Goal: Feedback & Contribution: Submit feedback/report problem

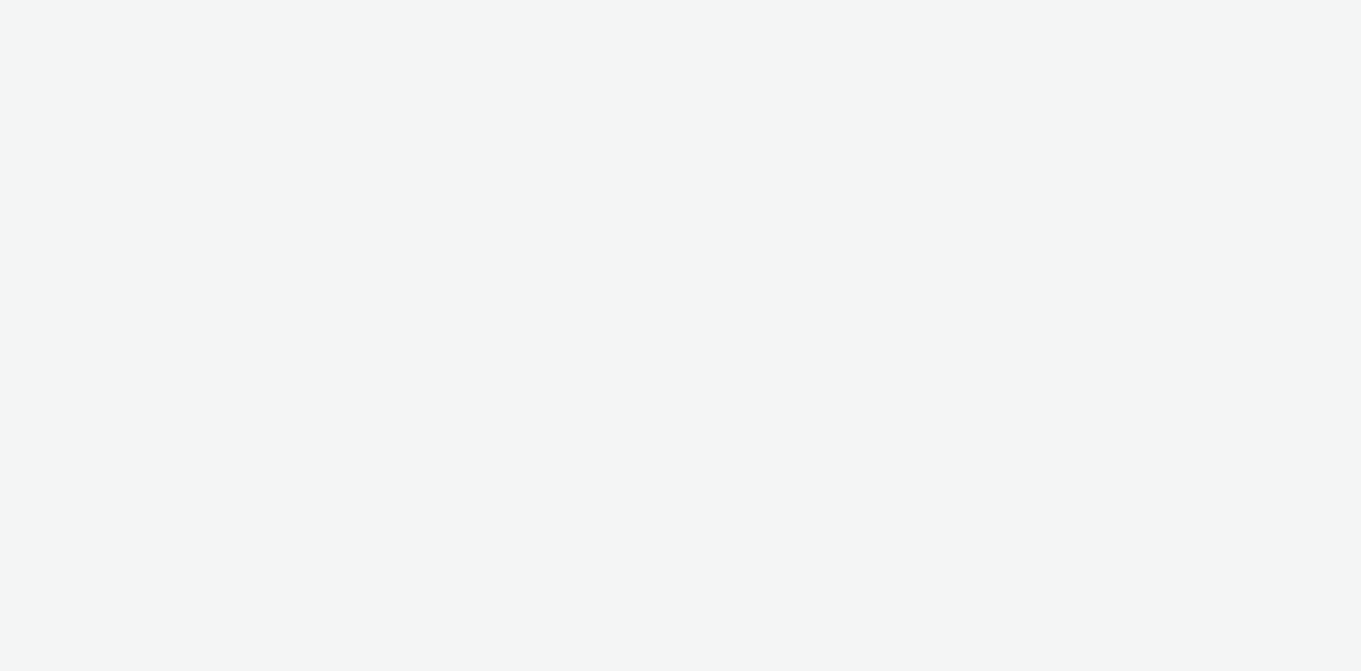
select select "11a7df10-284f-415c-b52a-427acf4c31ae"
select select "23ac11bc-76f7-45aa-bb6e-913a84dd47ea"
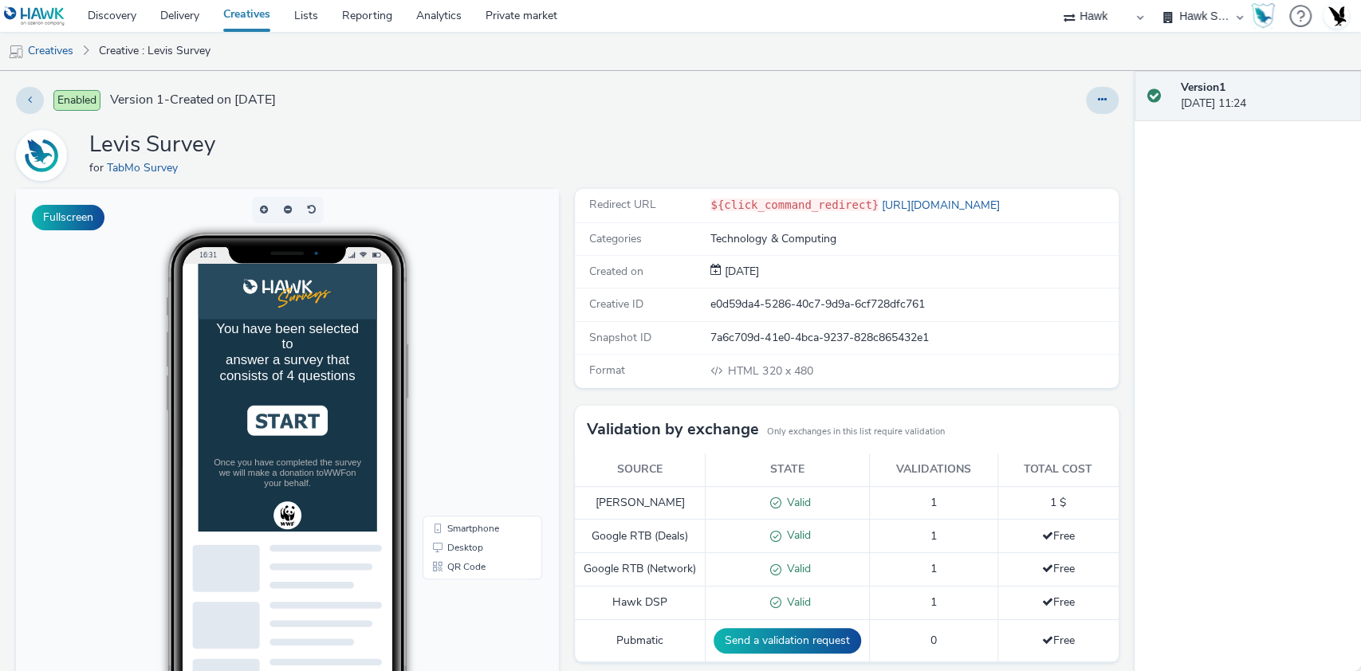
click at [335, 509] on img at bounding box center [325, 487] width 115 height 43
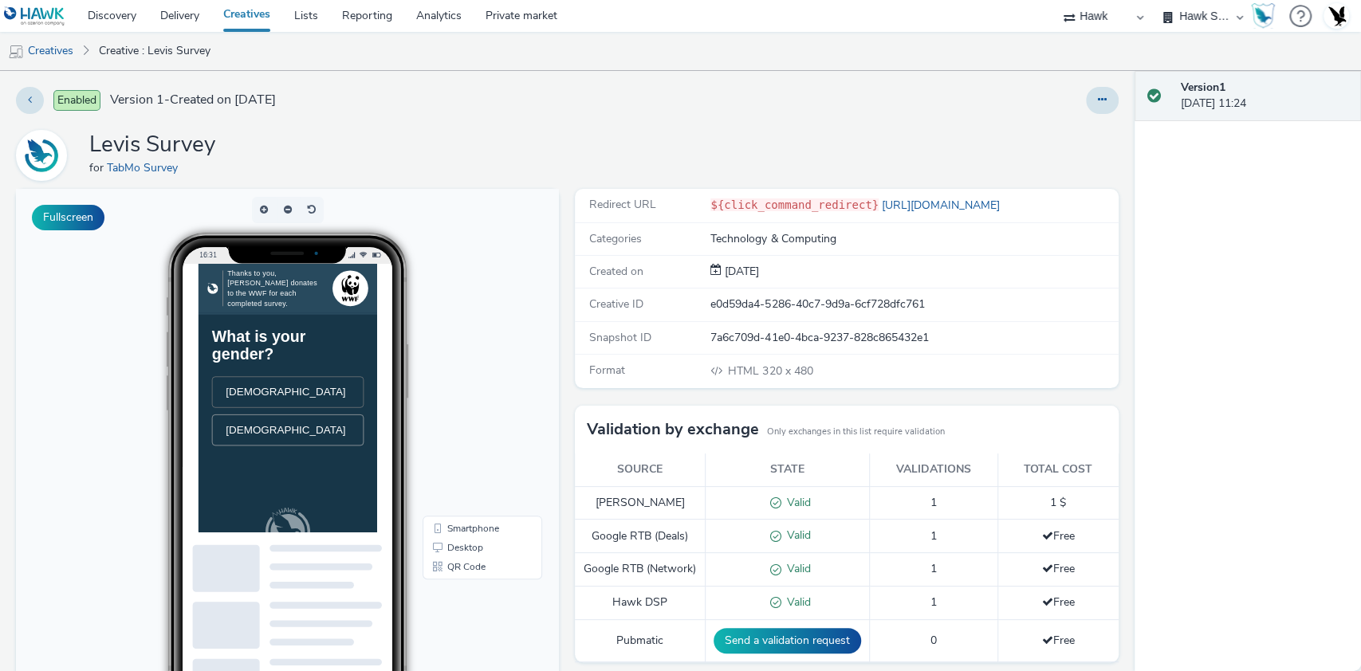
click at [344, 500] on li "[DEMOGRAPHIC_DATA]" at bounding box center [325, 501] width 217 height 45
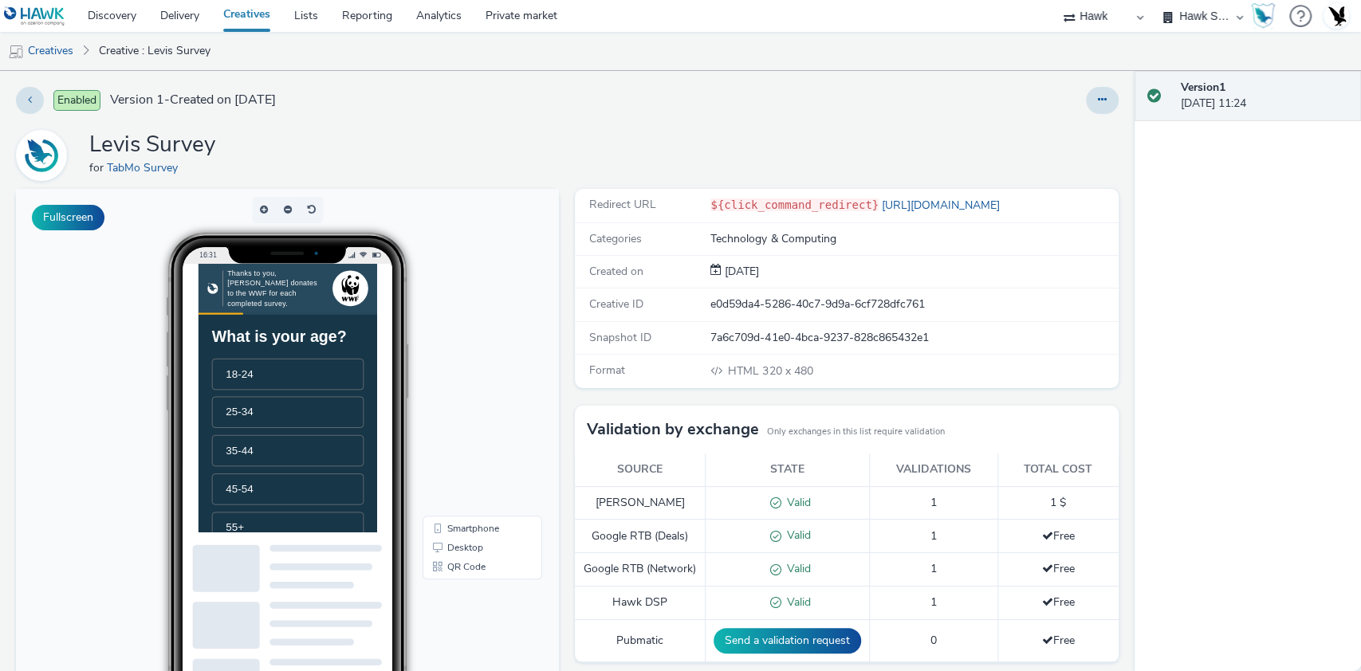
click at [344, 498] on li "25-34" at bounding box center [325, 476] width 217 height 45
drag, startPoint x: 356, startPoint y: 459, endPoint x: 387, endPoint y: 474, distance: 34.6
click at [356, 456] on div "Levi's" at bounding box center [325, 448] width 177 height 18
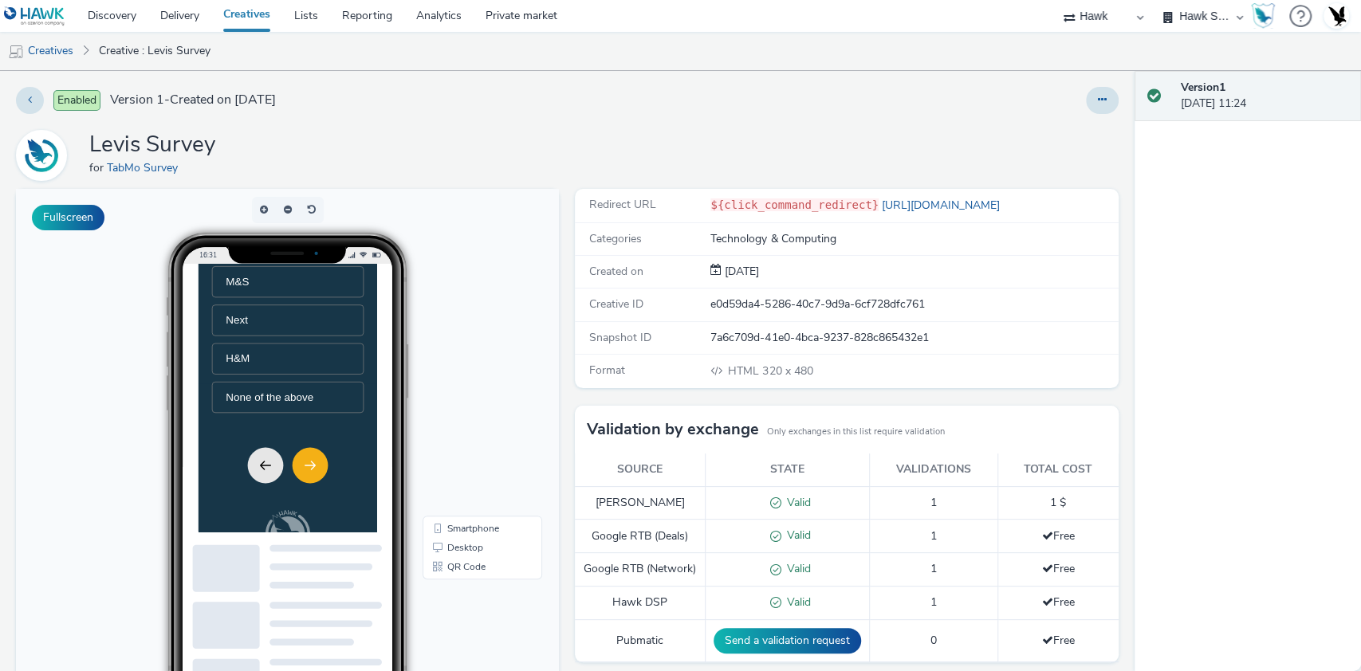
scroll to position [285, 0]
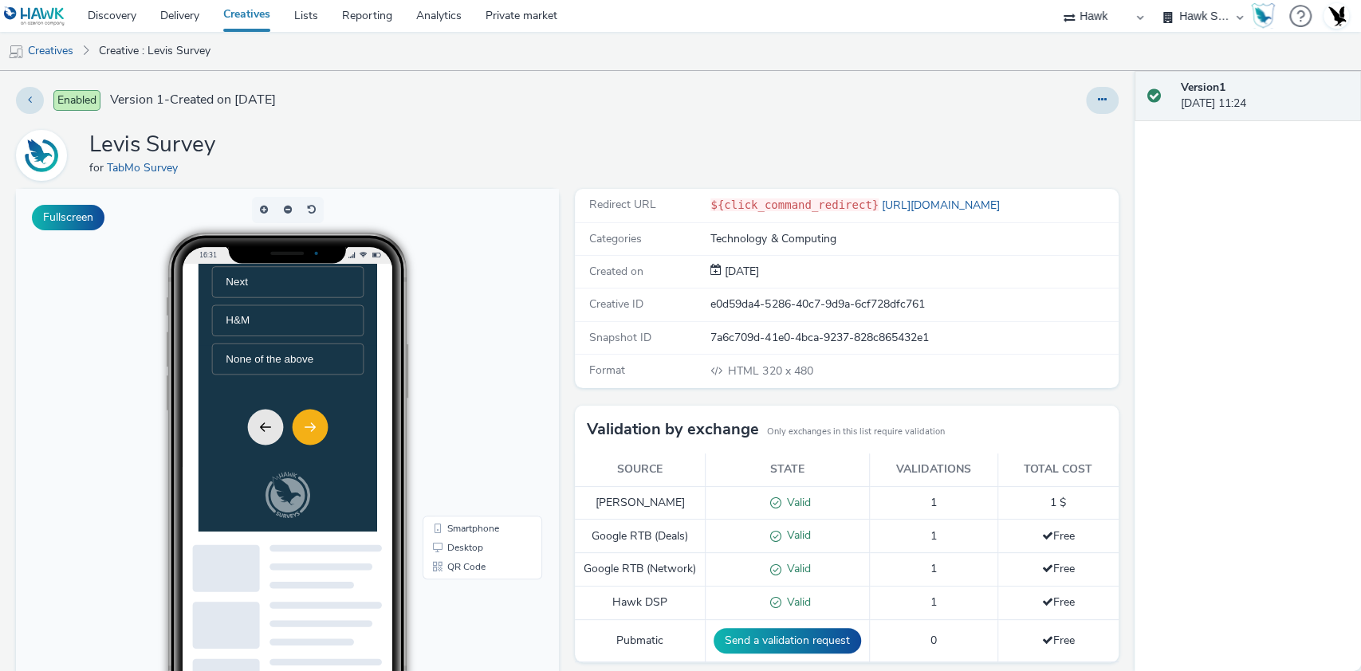
click at [356, 497] on icon "Next" at bounding box center [357, 497] width 14 height 11
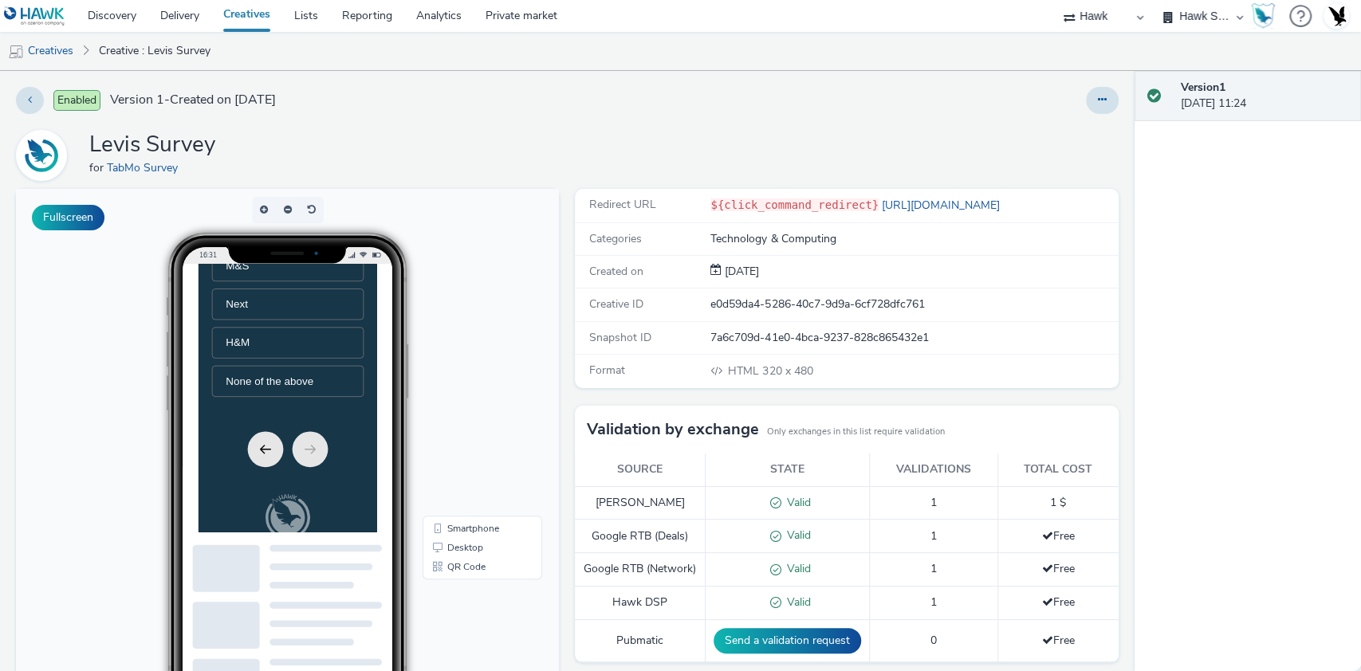
scroll to position [0, 0]
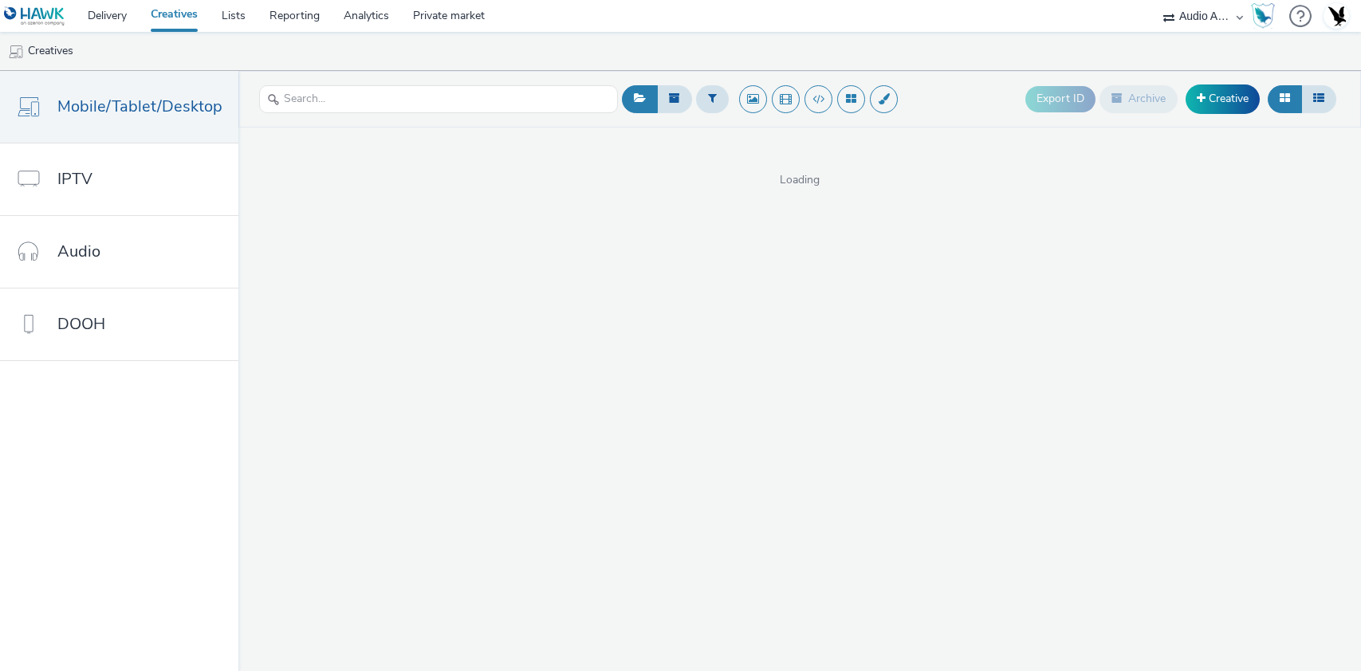
select select "72000950-a0a7-427d-a4e5-c6bc812fbb51"
